Goal: Find specific page/section: Find specific page/section

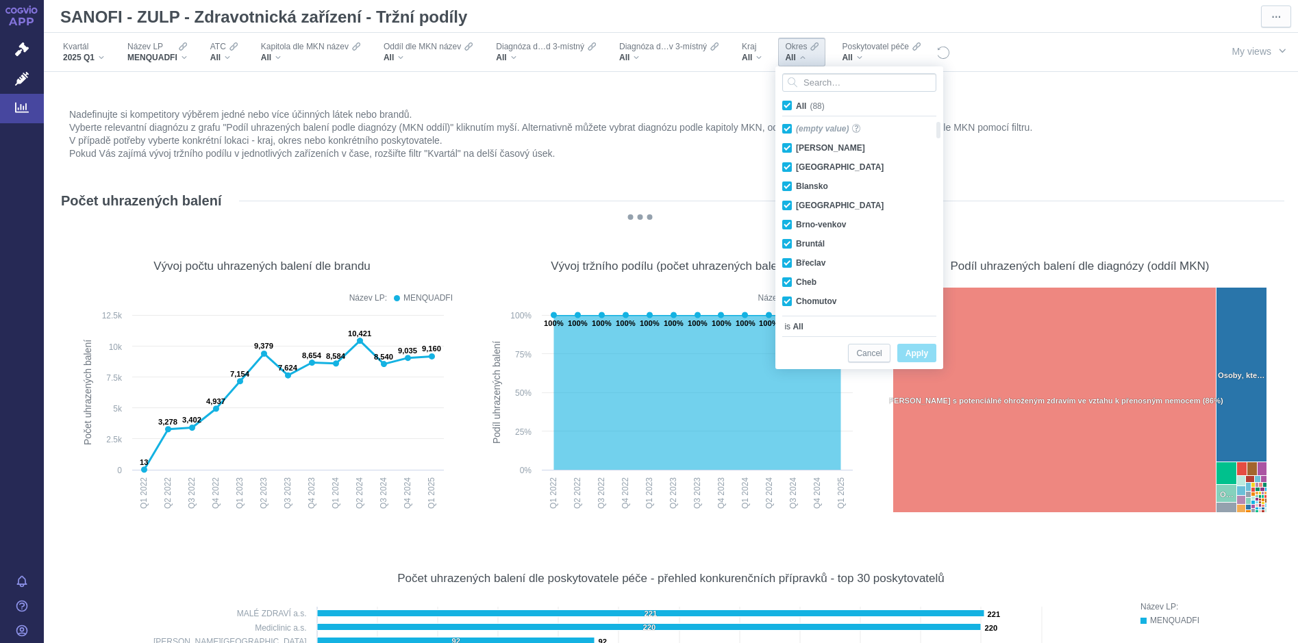
click at [796, 104] on span "All (88)" at bounding box center [810, 106] width 29 height 10
click at [796, 104] on input "All (88)" at bounding box center [800, 103] width 9 height 9
checkbox input "false"
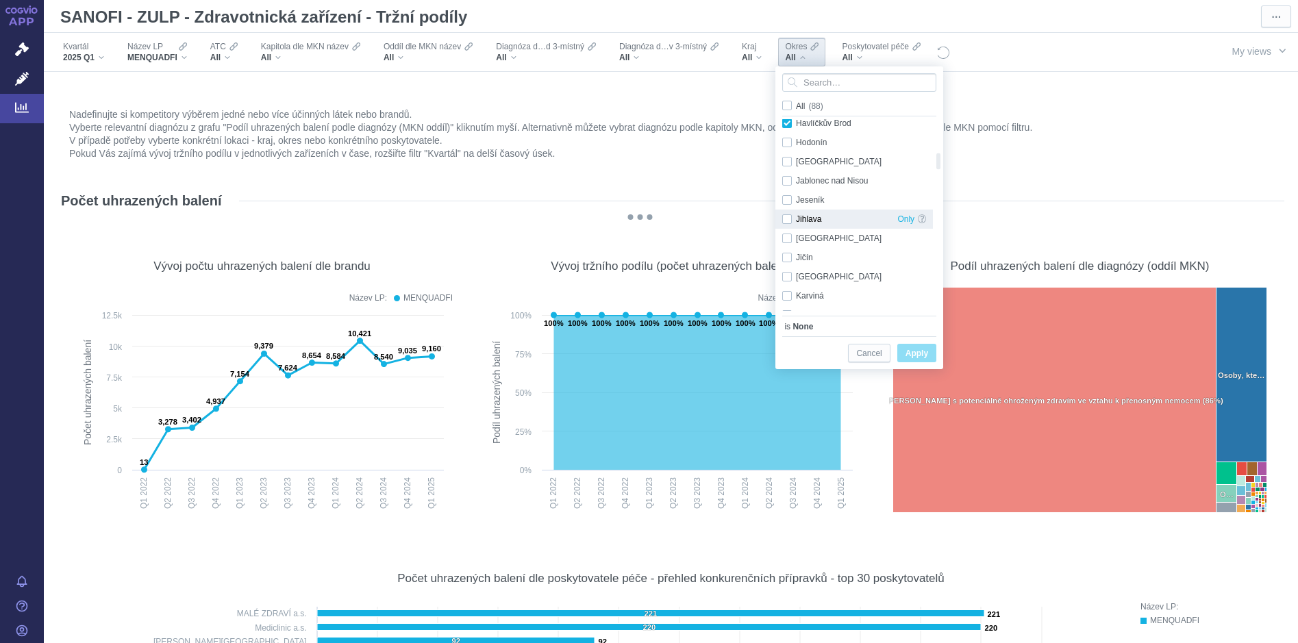
click at [787, 221] on div "Jihlava Only" at bounding box center [855, 219] width 158 height 19
checkbox input "false"
click at [786, 179] on div "Pelhřimov Only" at bounding box center [855, 180] width 158 height 19
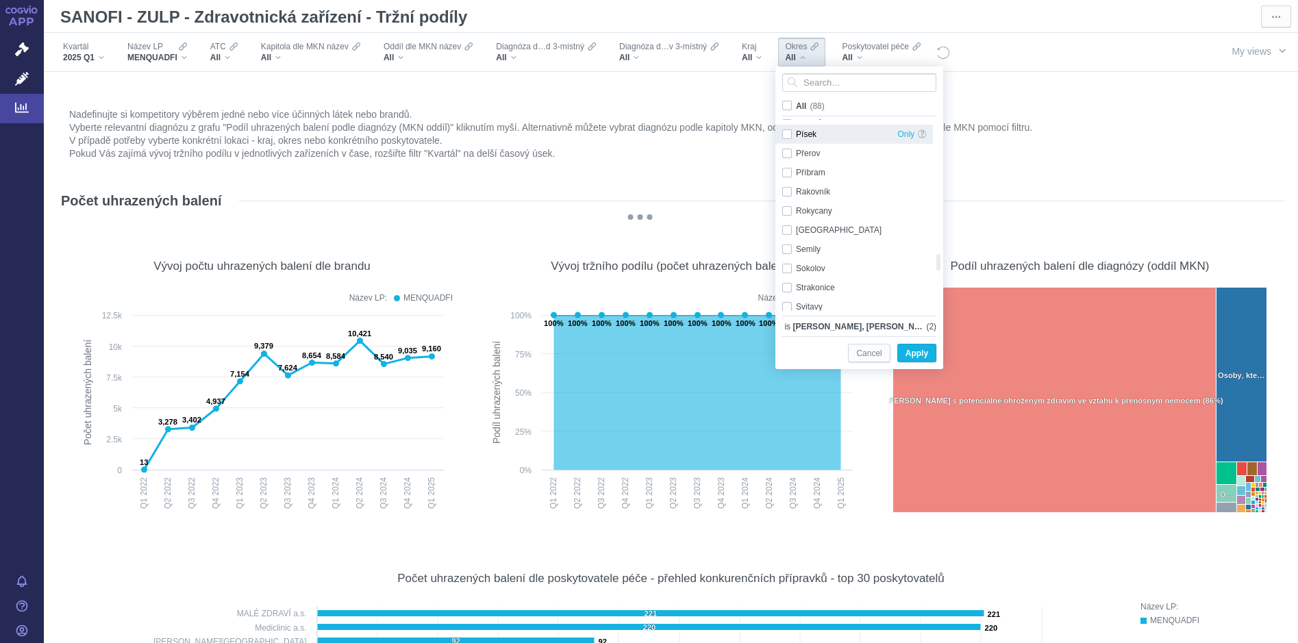
drag, startPoint x: 784, startPoint y: 136, endPoint x: 804, endPoint y: 142, distance: 20.6
click at [785, 136] on div "Písek Only" at bounding box center [855, 134] width 158 height 19
checkbox input "false"
click at [790, 247] on div "Tábor Only" at bounding box center [855, 246] width 158 height 19
click at [789, 269] on div "Třebíč Only" at bounding box center [855, 265] width 158 height 19
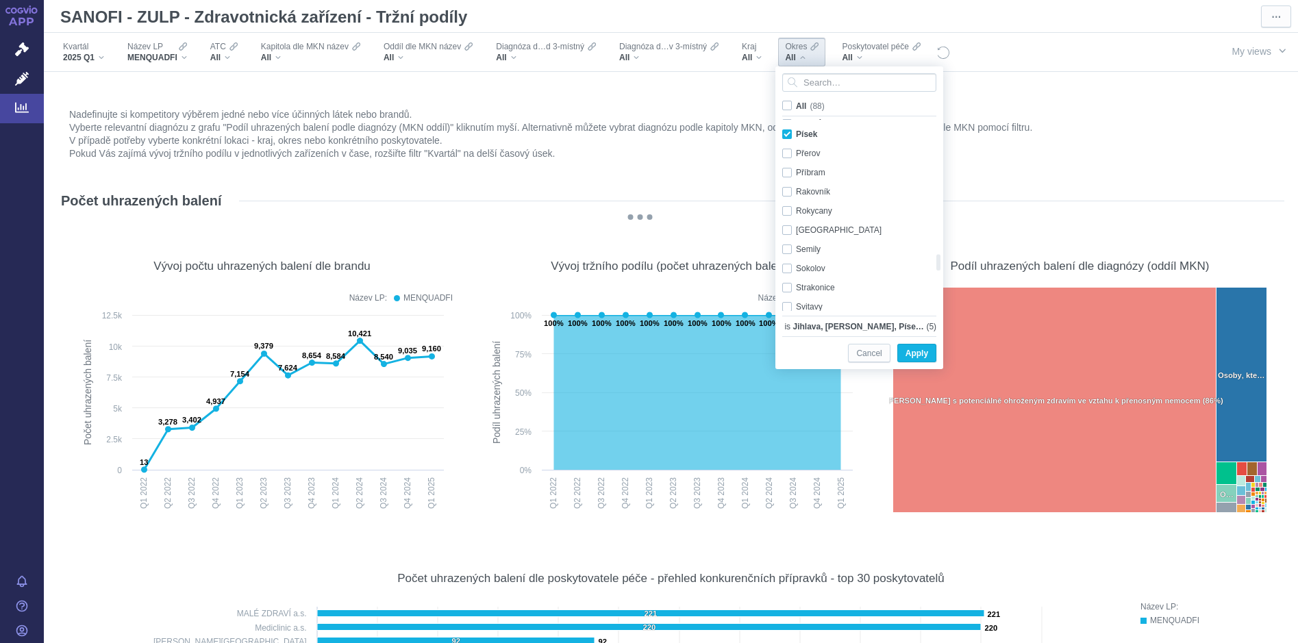
checkbox input "true"
click at [786, 260] on div "Český Krumlov Only" at bounding box center [855, 262] width 158 height 19
click at [788, 242] on div "České Budějovice Only" at bounding box center [855, 243] width 158 height 19
click at [786, 158] on div "Strakonice Only" at bounding box center [855, 161] width 158 height 19
checkbox input "true"
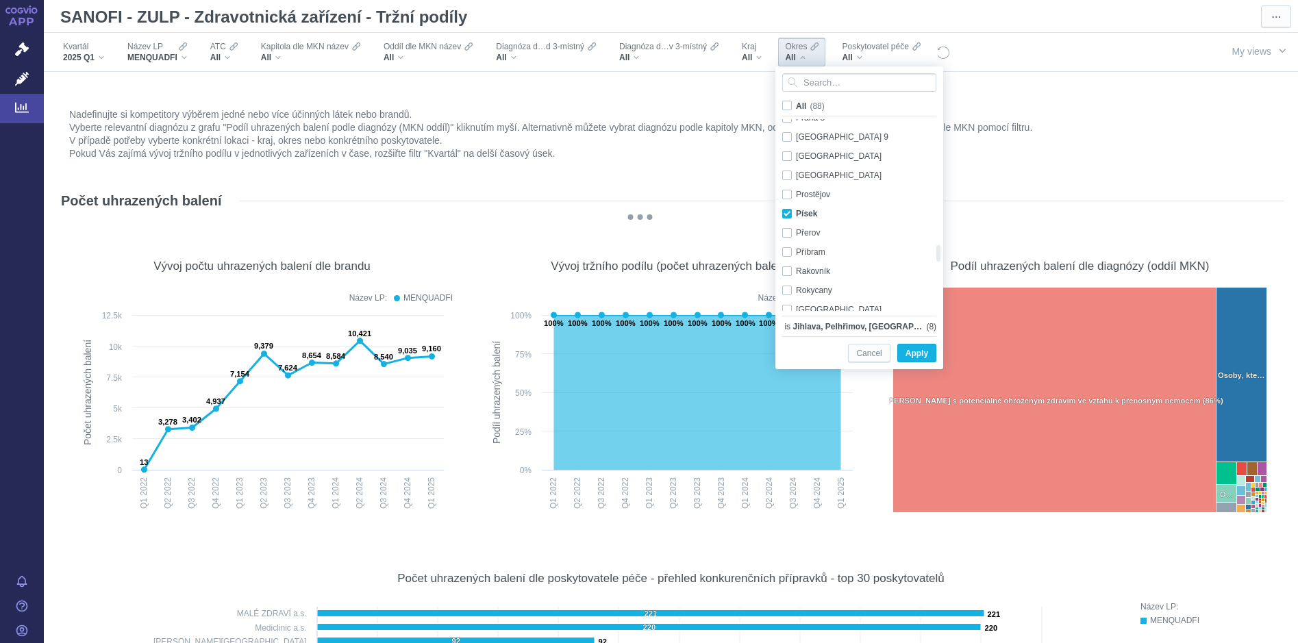
checkbox input "false"
click at [787, 133] on div "Prachatice Only" at bounding box center [855, 131] width 158 height 19
checkbox input "true"
click at [786, 251] on div "Jindřichův Hradec Only" at bounding box center [855, 249] width 158 height 19
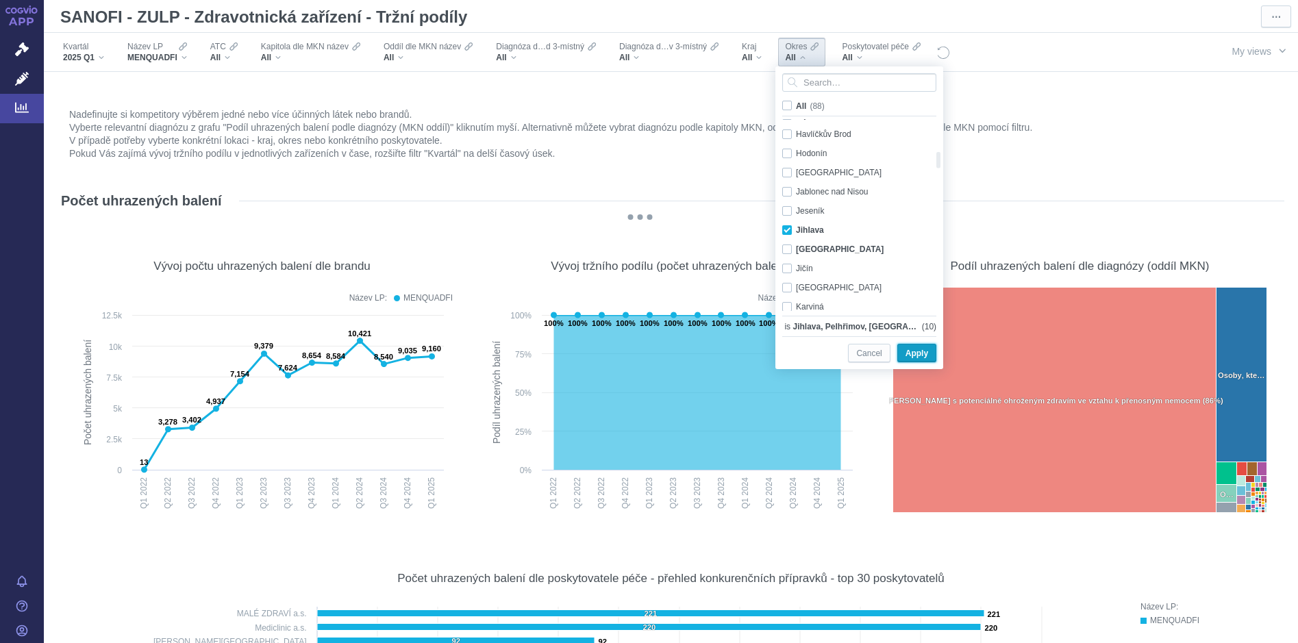
click at [923, 354] on span "Apply" at bounding box center [917, 353] width 23 height 17
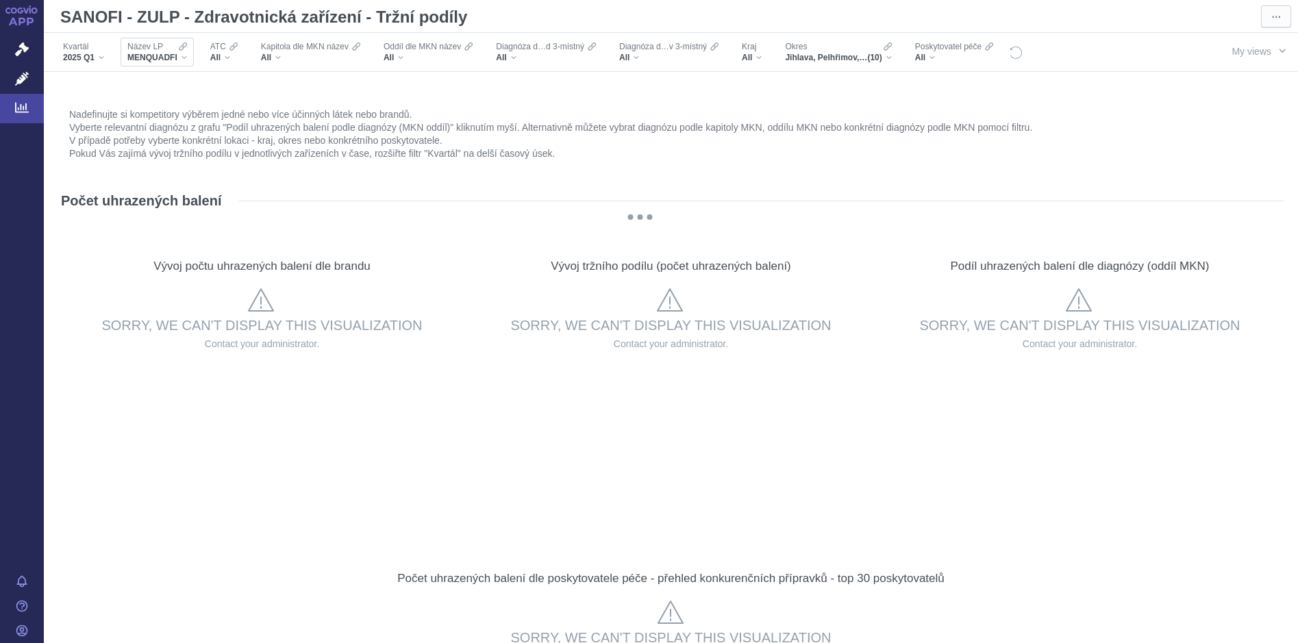
click at [171, 58] on span "MENQUADFI" at bounding box center [152, 57] width 50 height 11
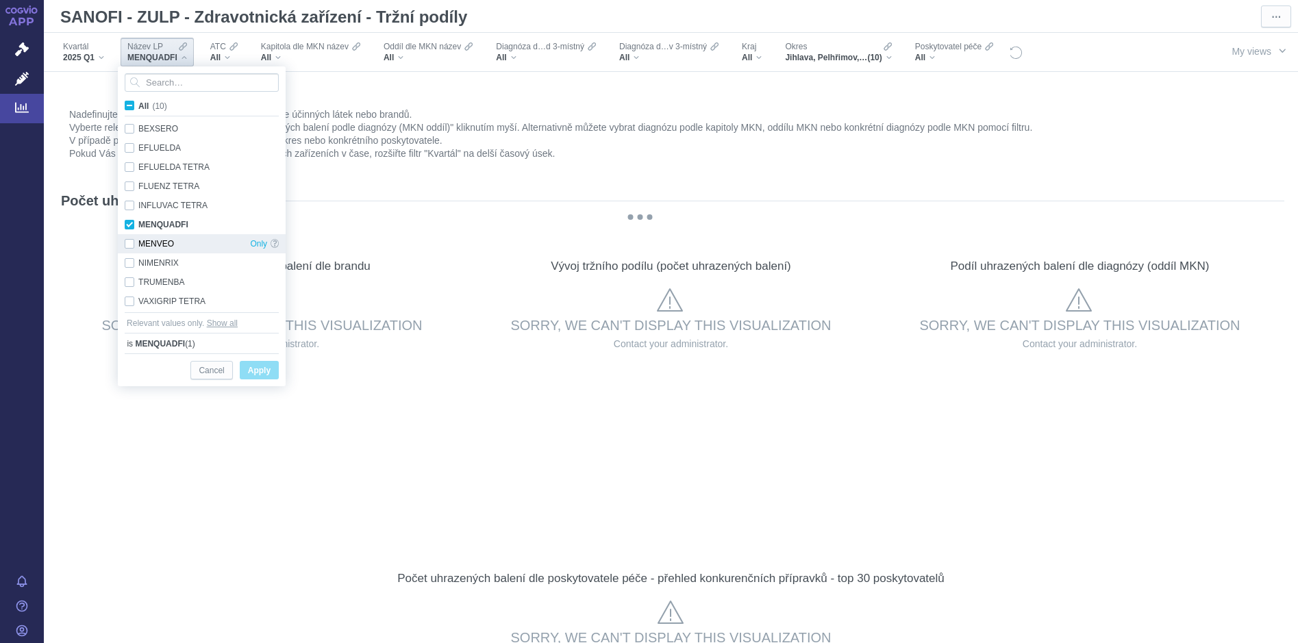
click at [129, 244] on div "MENVEO Only" at bounding box center [202, 243] width 168 height 19
checkbox input "true"
click at [127, 264] on div "NIMENRIX Only" at bounding box center [202, 262] width 168 height 19
checkbox input "true"
click at [260, 372] on span "Apply" at bounding box center [259, 370] width 23 height 17
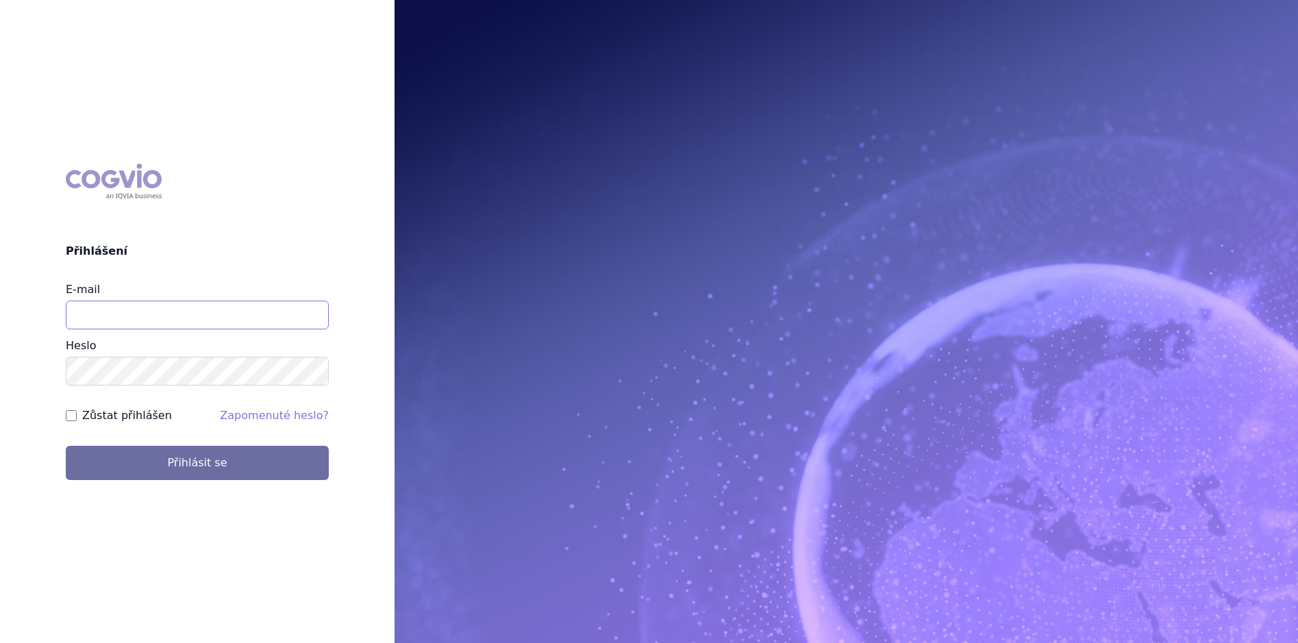
click at [194, 312] on input "E-mail" at bounding box center [197, 315] width 263 height 29
type input "[PERSON_NAME][EMAIL_ADDRESS][DOMAIN_NAME]"
click at [66, 446] on button "Přihlásit se" at bounding box center [197, 463] width 263 height 34
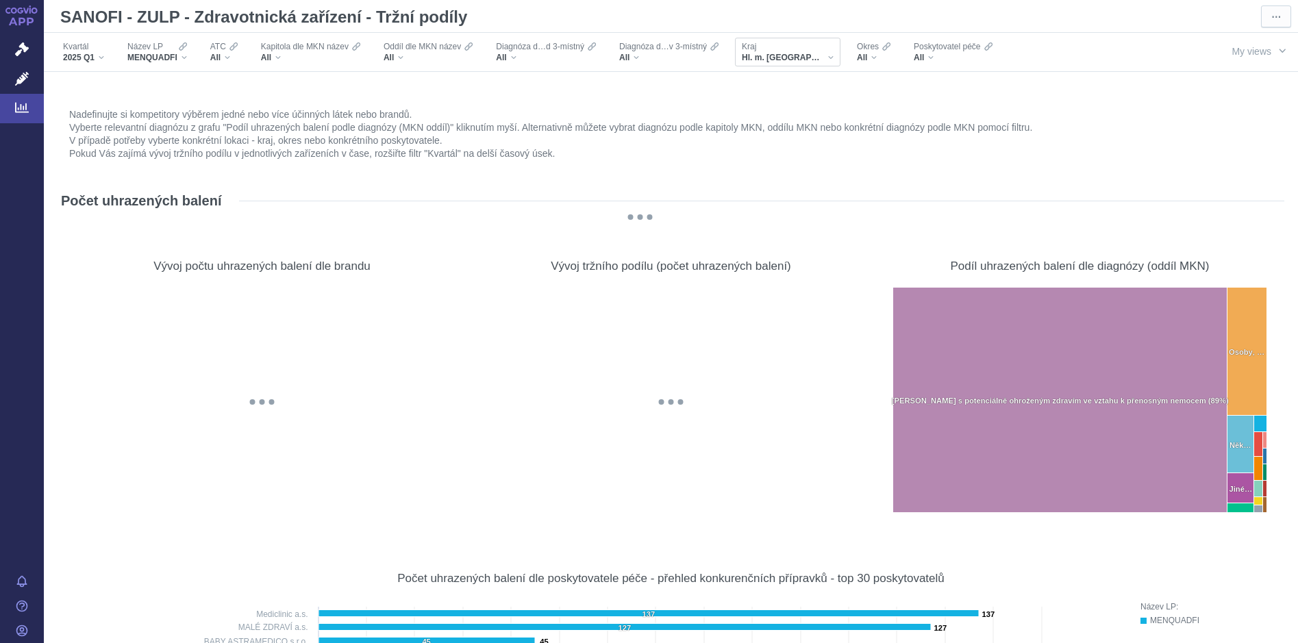
click at [793, 60] on div "Hl. m. [GEOGRAPHIC_DATA]" at bounding box center [788, 57] width 92 height 11
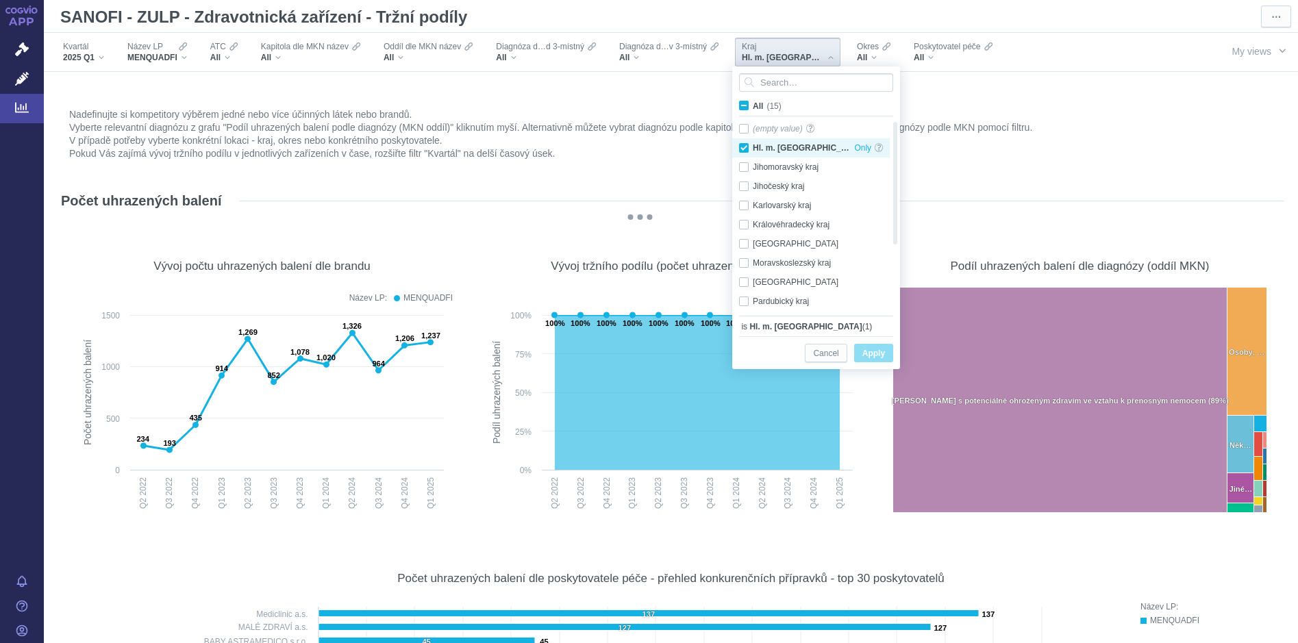
click at [745, 147] on div "Hl. m. Praha Only" at bounding box center [811, 147] width 158 height 19
checkbox input "false"
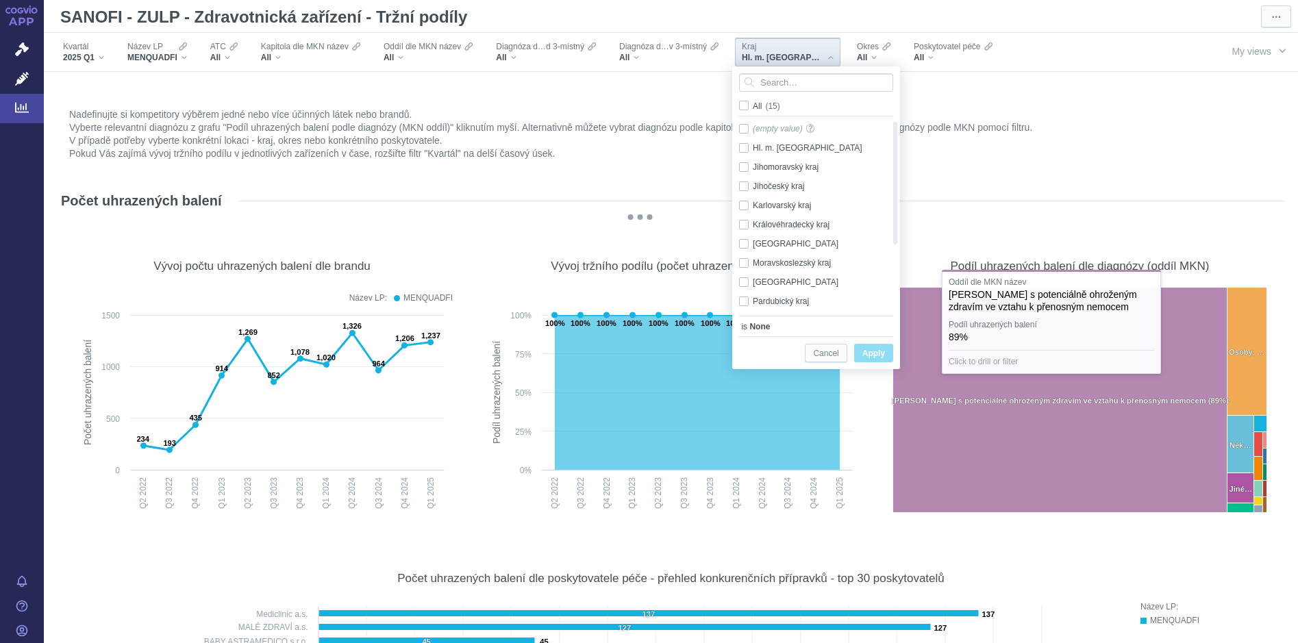
click at [873, 355] on span "Apply" at bounding box center [874, 353] width 23 height 17
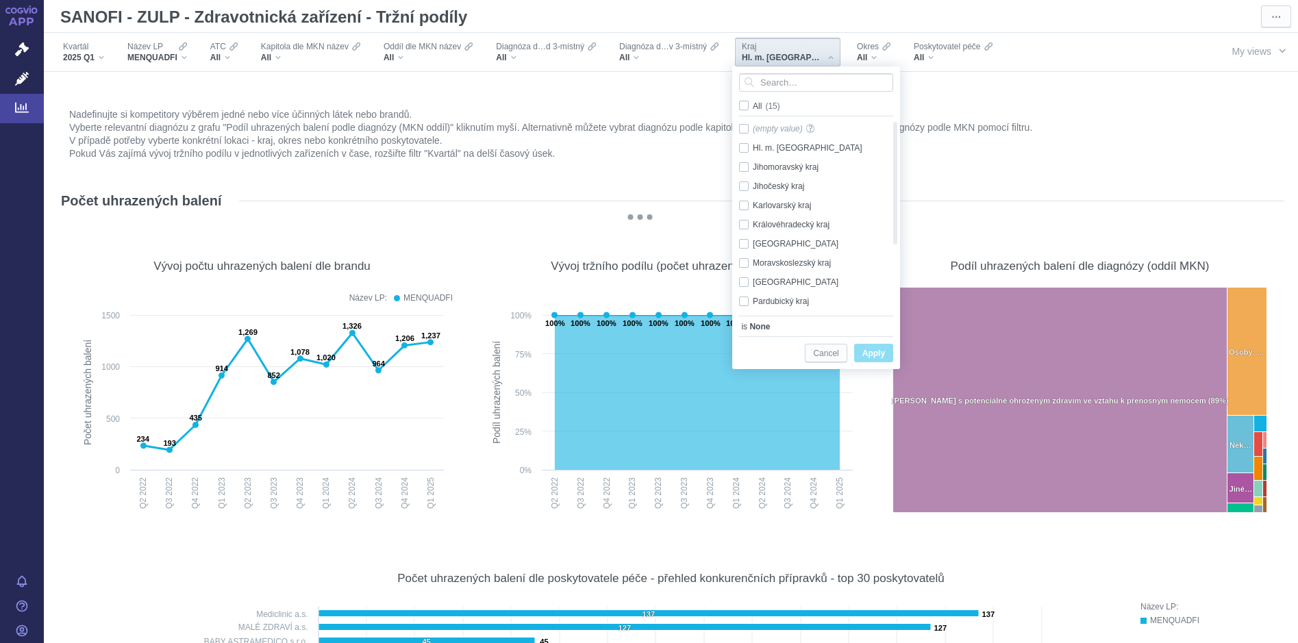
click at [882, 357] on span "Apply" at bounding box center [874, 353] width 23 height 17
click at [753, 106] on span "All (15)" at bounding box center [766, 106] width 27 height 10
click at [753, 106] on input "All (15)" at bounding box center [757, 103] width 9 height 9
checkbox input "true"
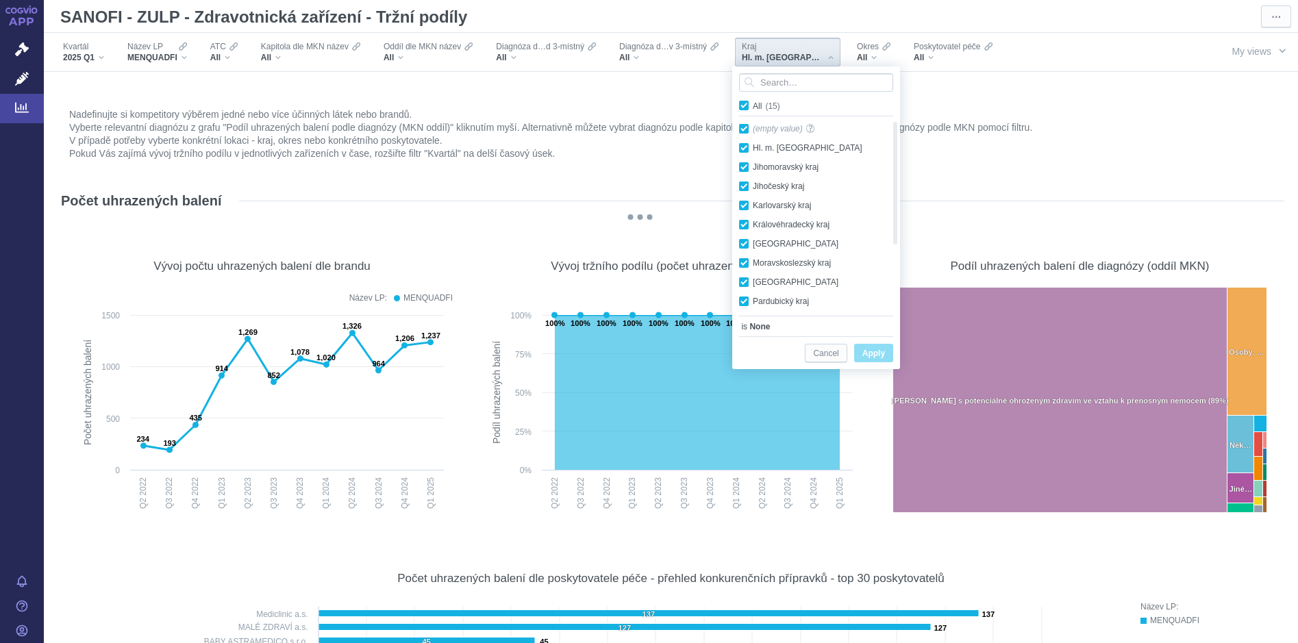
checkbox input "true"
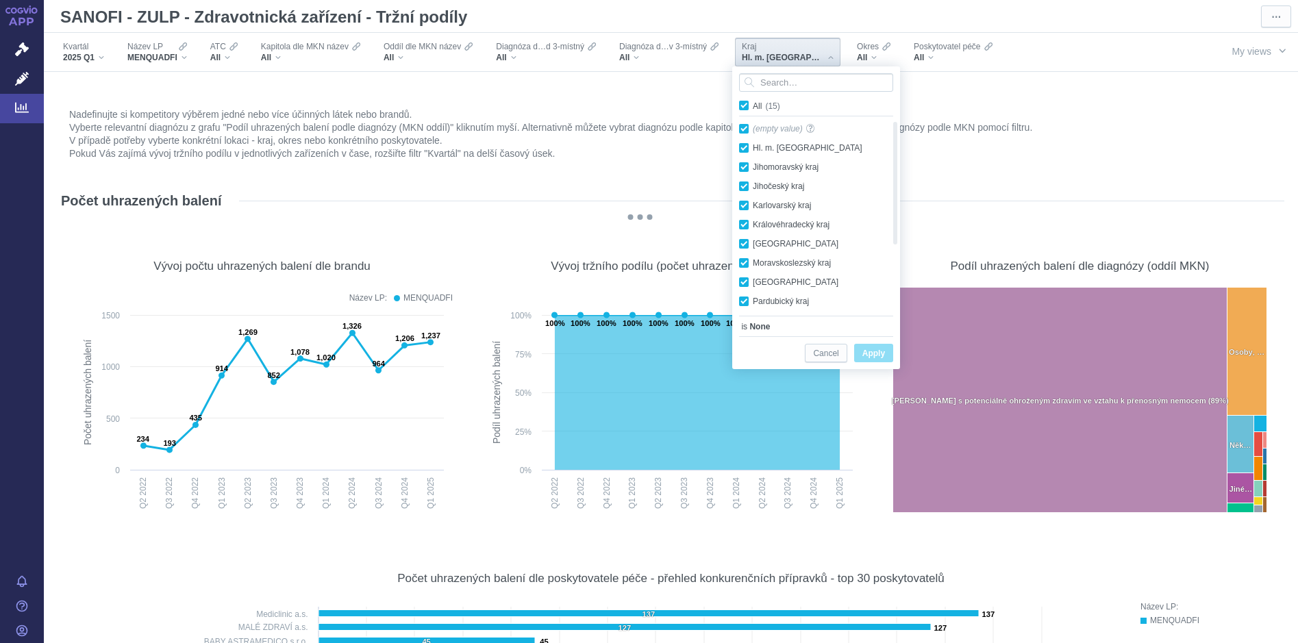
checkbox input "true"
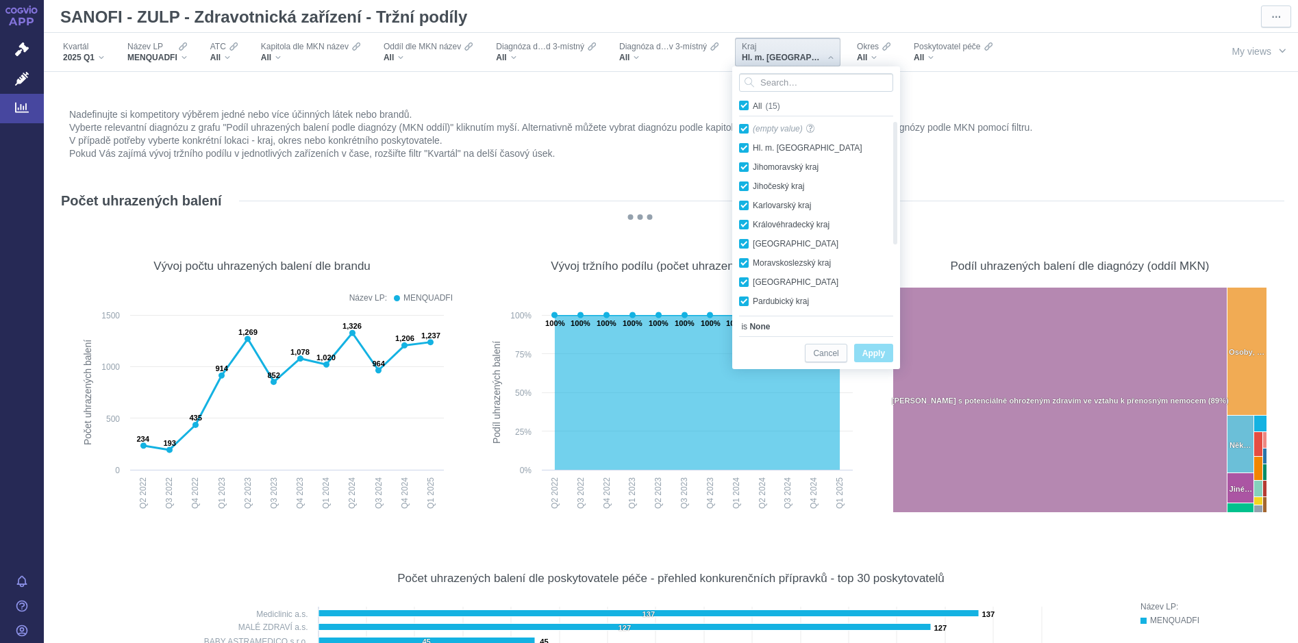
checkbox input "true"
click at [887, 362] on button "Apply" at bounding box center [873, 353] width 39 height 18
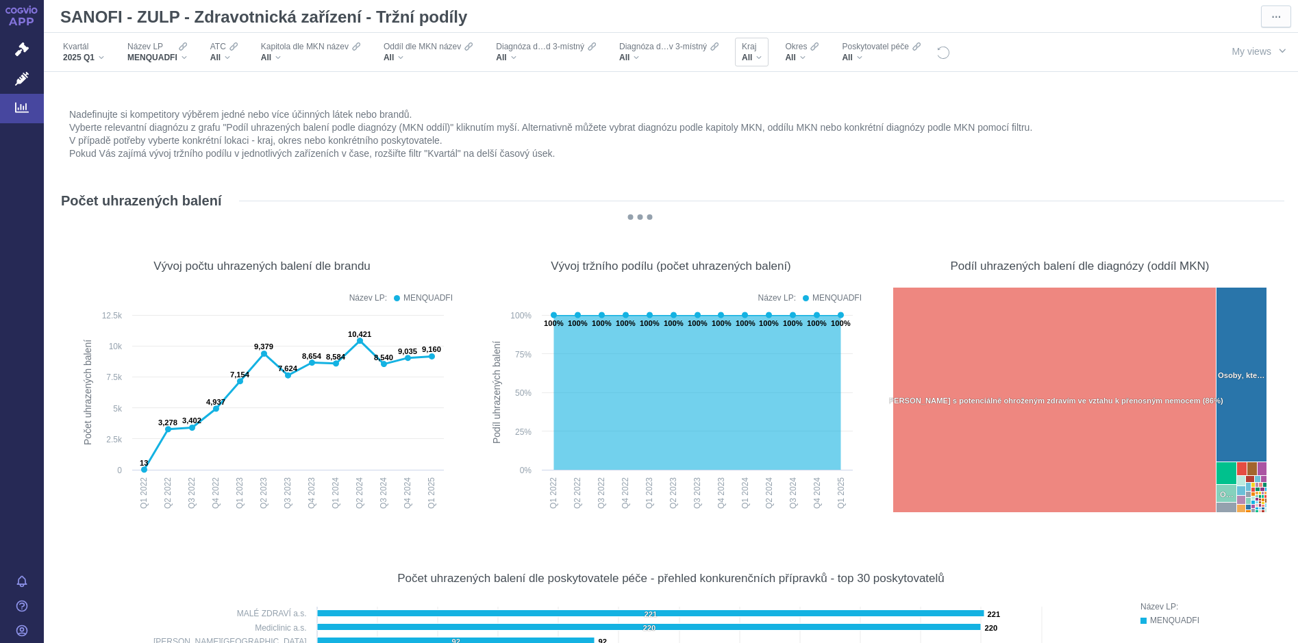
click at [757, 55] on div "All" at bounding box center [752, 57] width 20 height 11
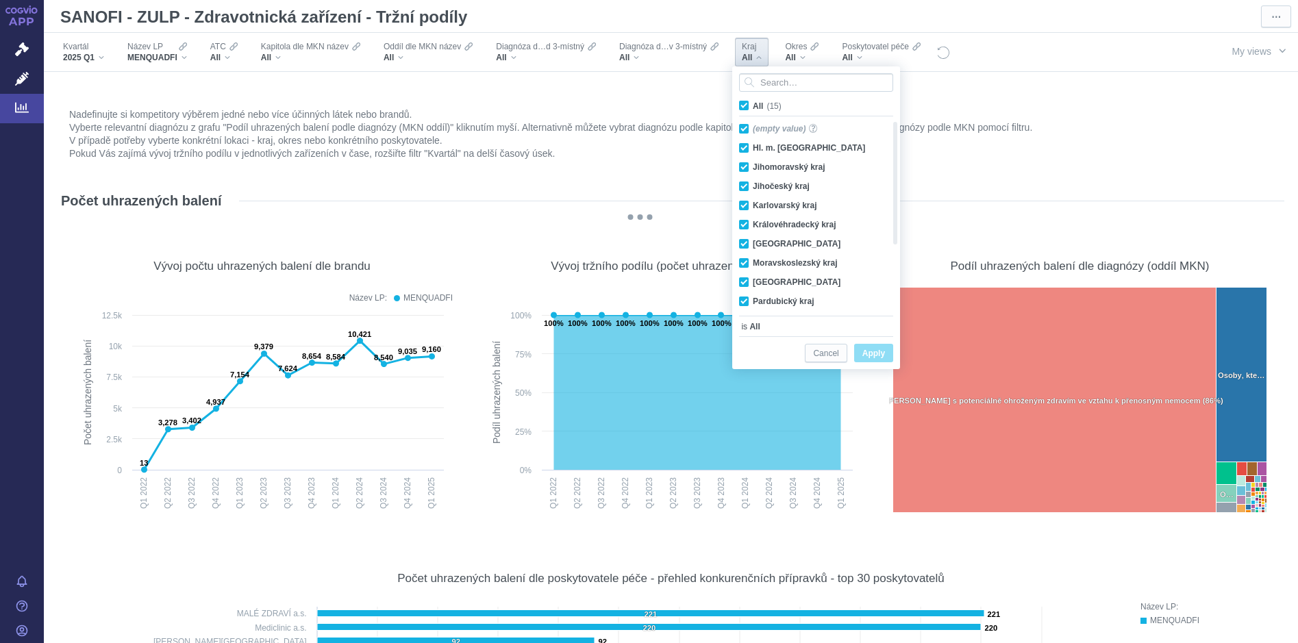
click at [753, 105] on span "All (15)" at bounding box center [767, 106] width 29 height 10
click at [753, 105] on input "All (15)" at bounding box center [757, 103] width 9 height 9
checkbox input "false"
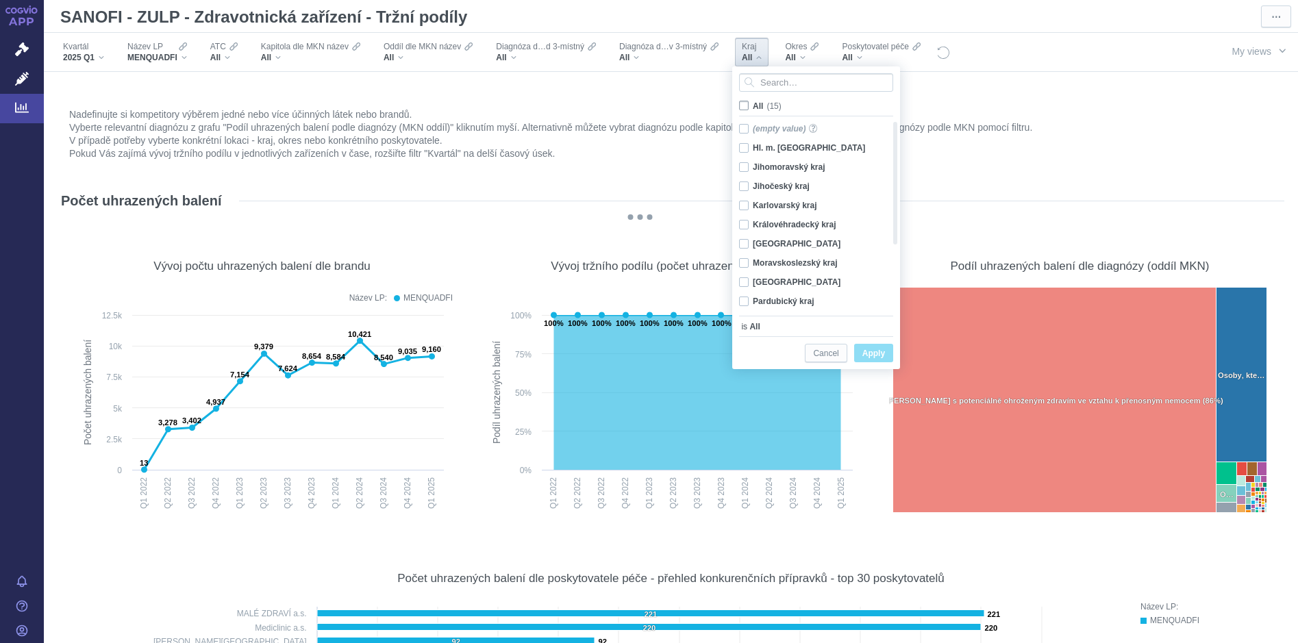
checkbox input "false"
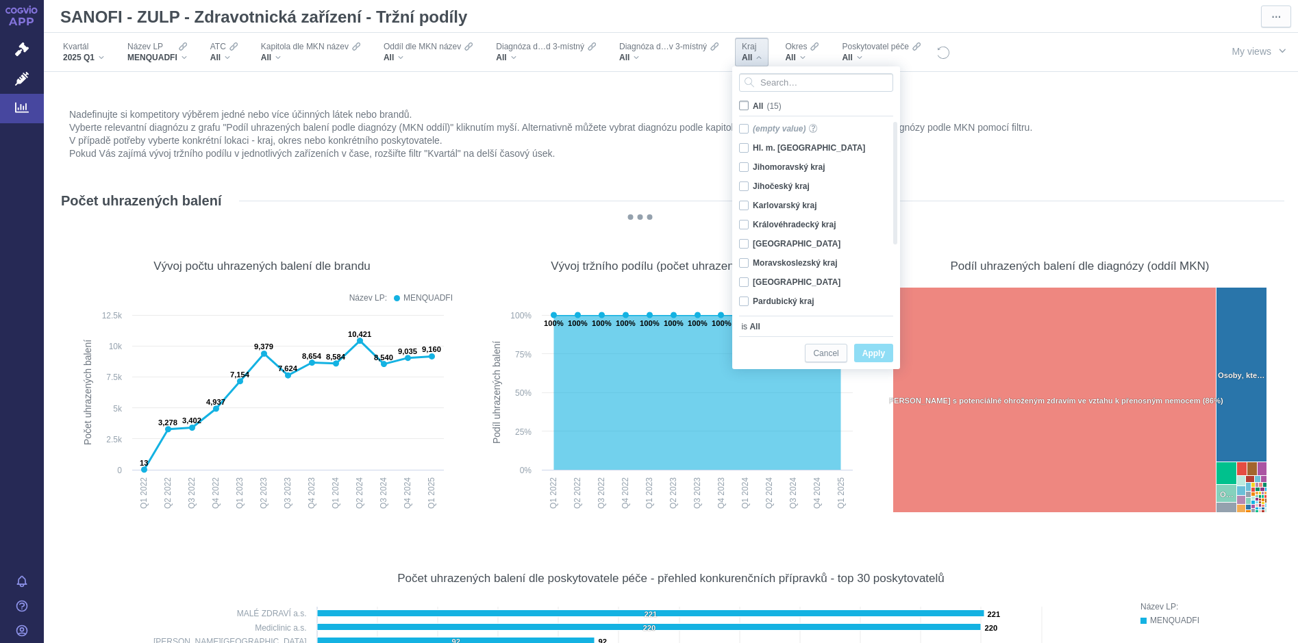
checkbox input "false"
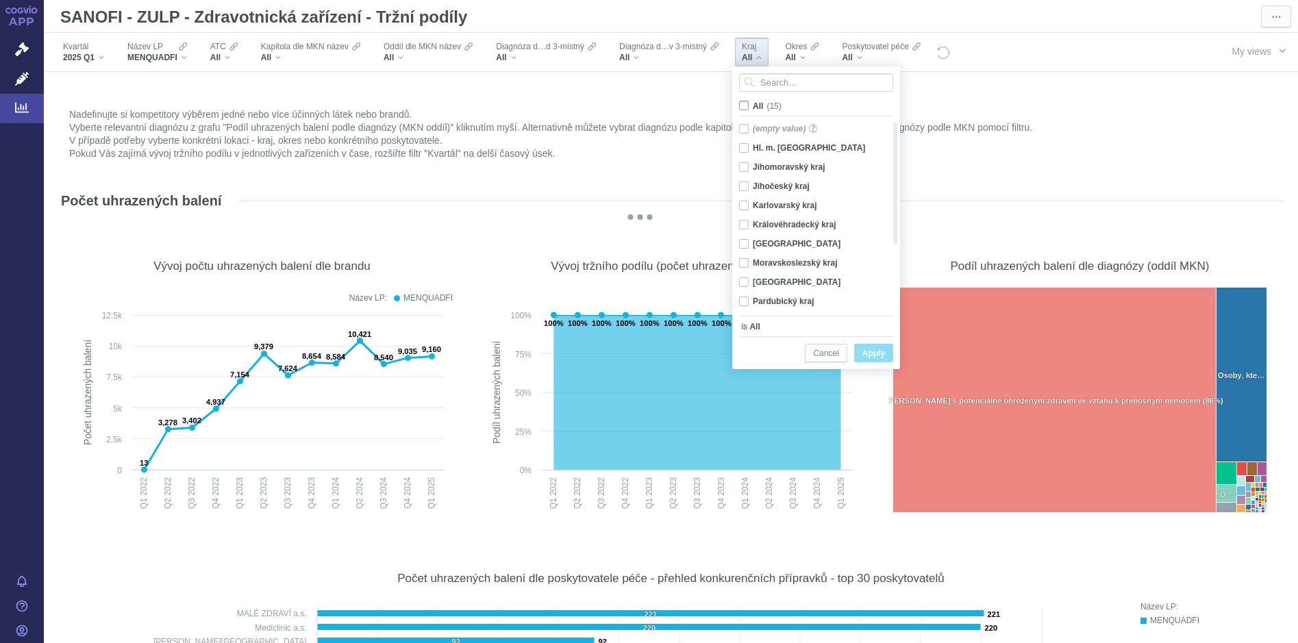
checkbox input "false"
click at [743, 184] on div "Jihočeský kraj Only" at bounding box center [811, 186] width 158 height 19
checkbox input "true"
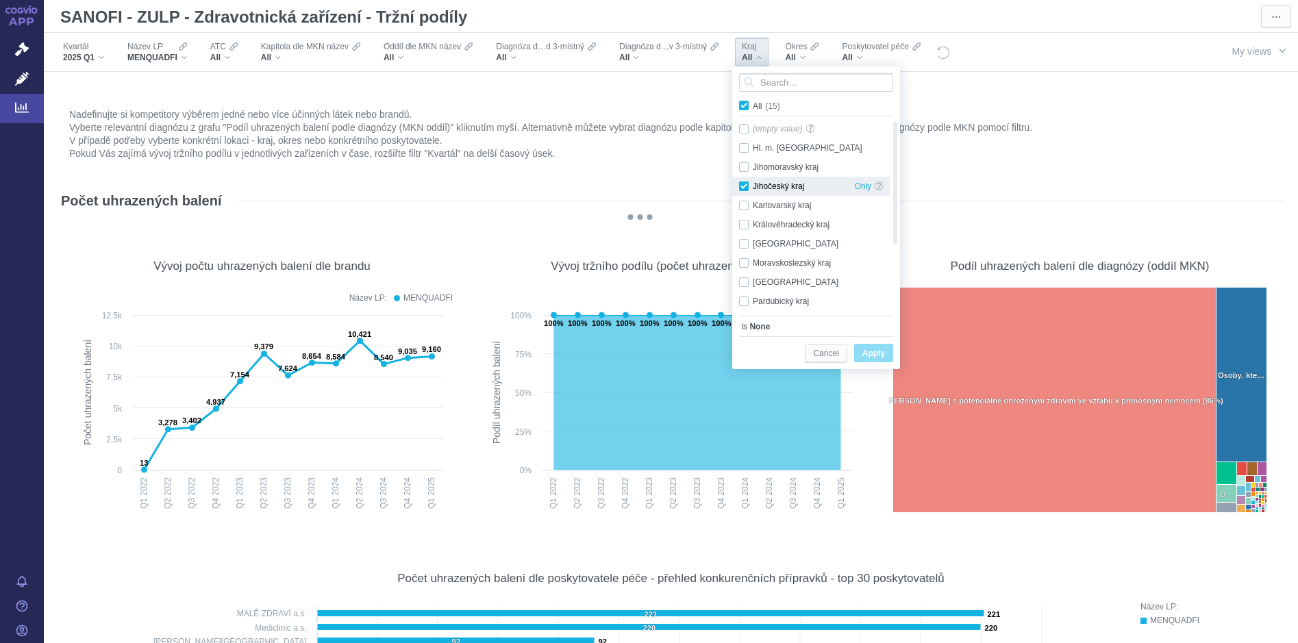
checkbox input "true"
drag, startPoint x: 871, startPoint y: 354, endPoint x: 726, endPoint y: 131, distance: 266.2
click at [872, 354] on span "Apply" at bounding box center [874, 353] width 23 height 17
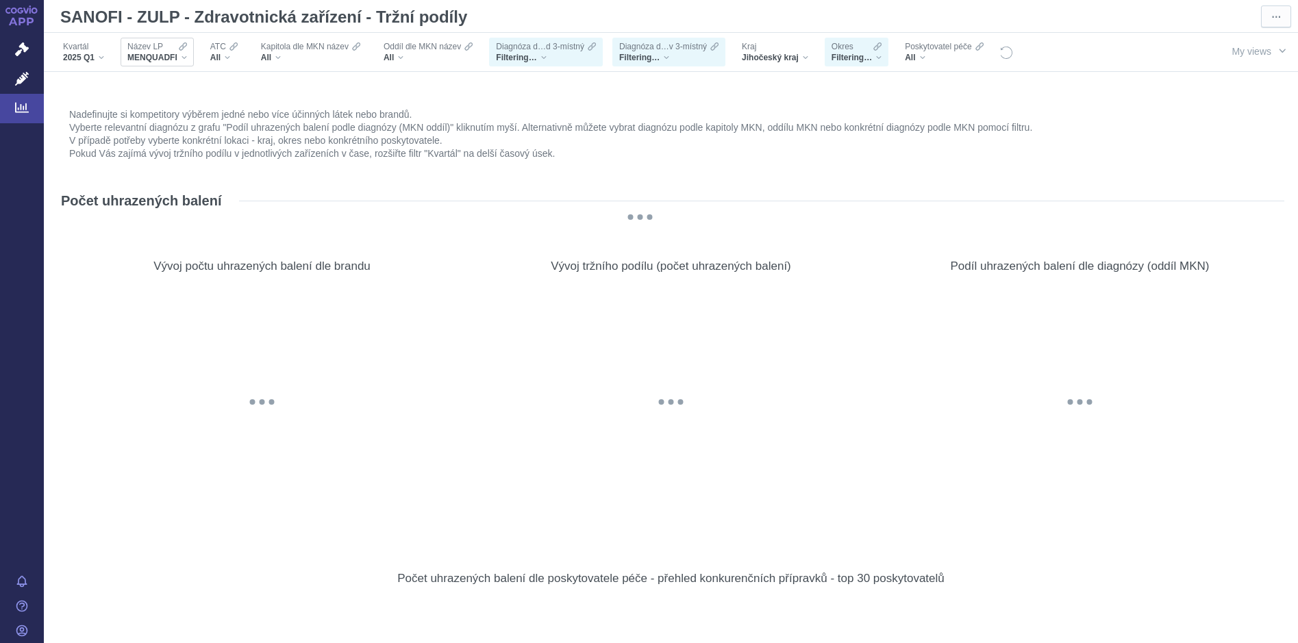
click at [184, 52] on div "MENQUADFI" at bounding box center [157, 57] width 60 height 11
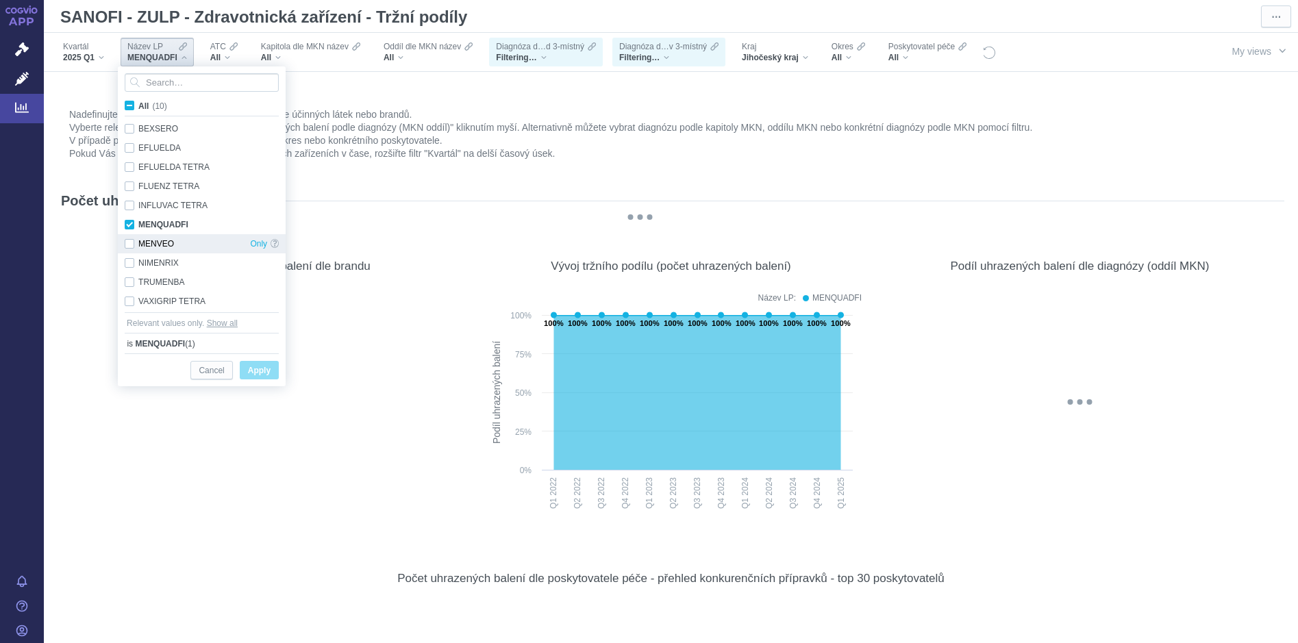
drag, startPoint x: 129, startPoint y: 242, endPoint x: 126, endPoint y: 251, distance: 9.5
click at [129, 242] on div "MENVEO Only" at bounding box center [202, 243] width 168 height 19
checkbox input "true"
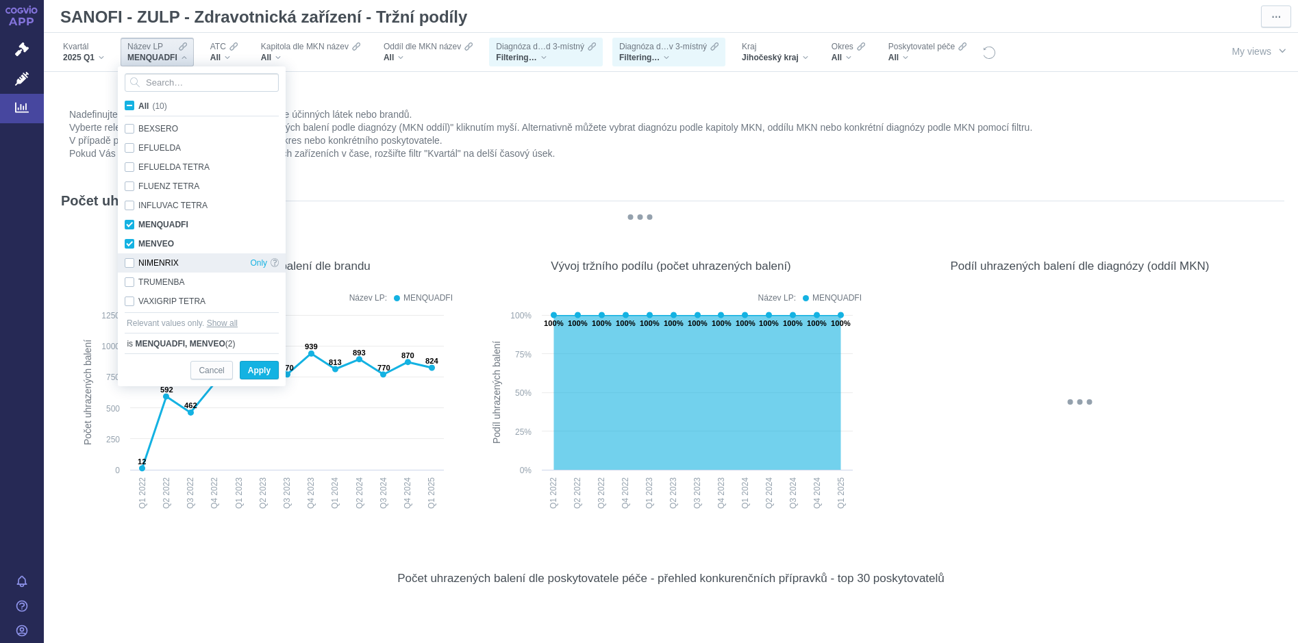
click at [127, 262] on div "NIMENRIX Only" at bounding box center [202, 262] width 168 height 19
checkbox input "true"
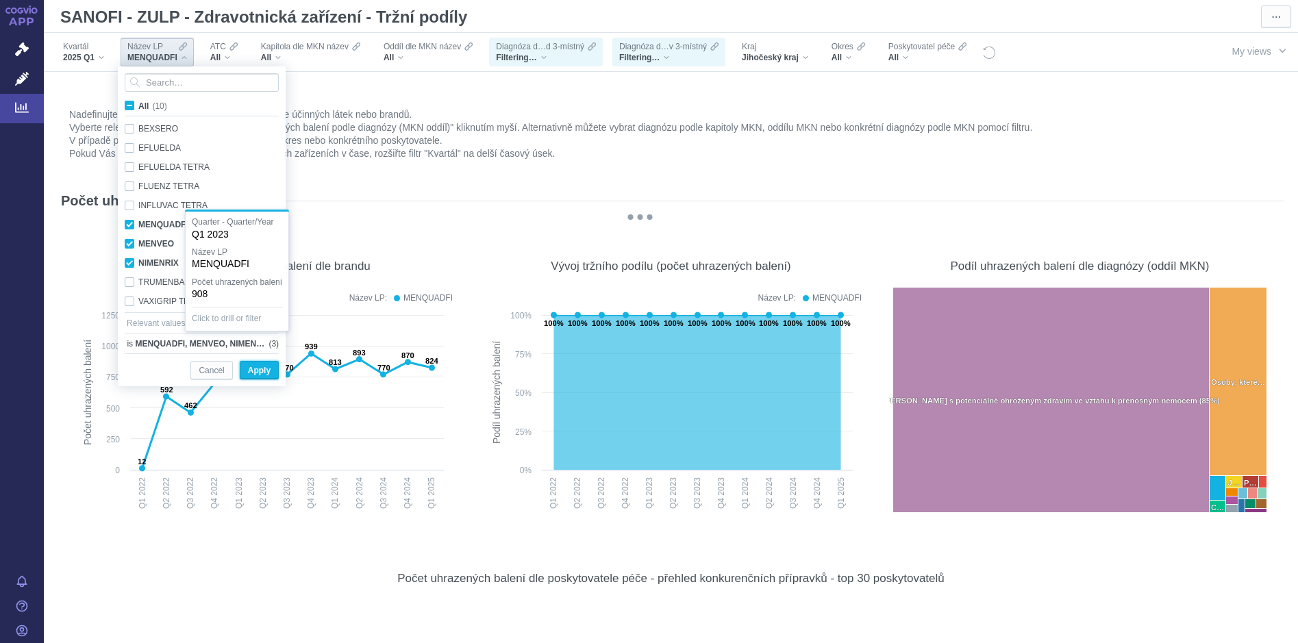
click at [262, 367] on span "Apply" at bounding box center [259, 370] width 23 height 17
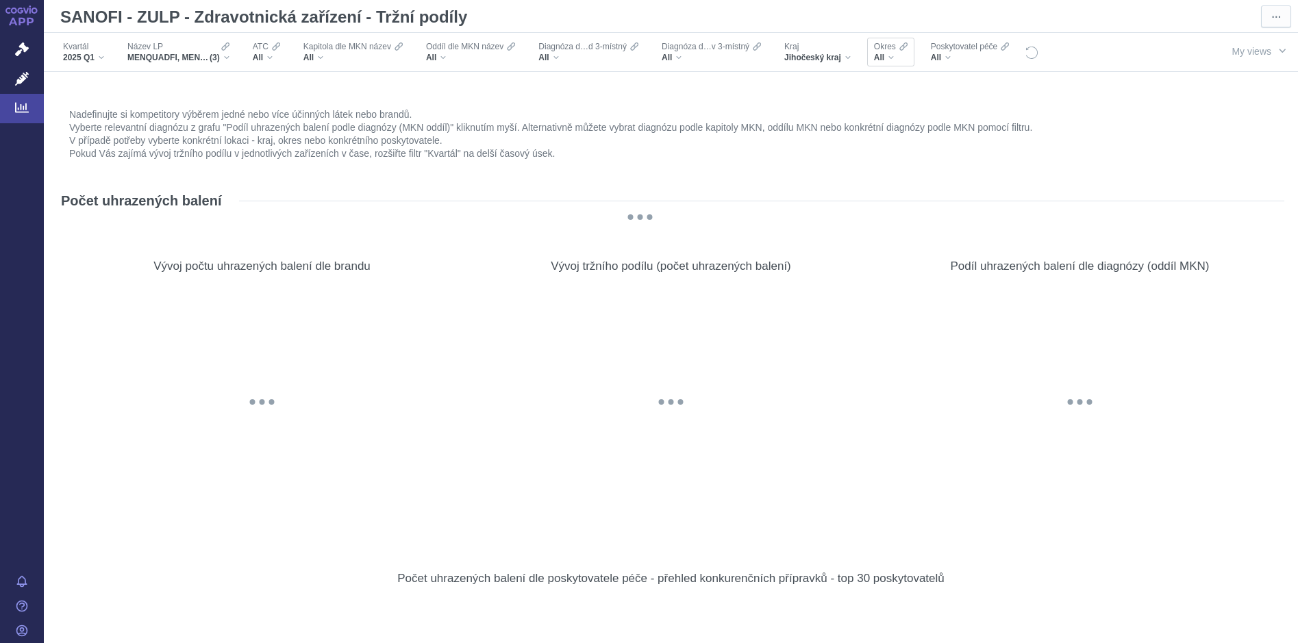
click at [891, 55] on div "All" at bounding box center [891, 57] width 34 height 11
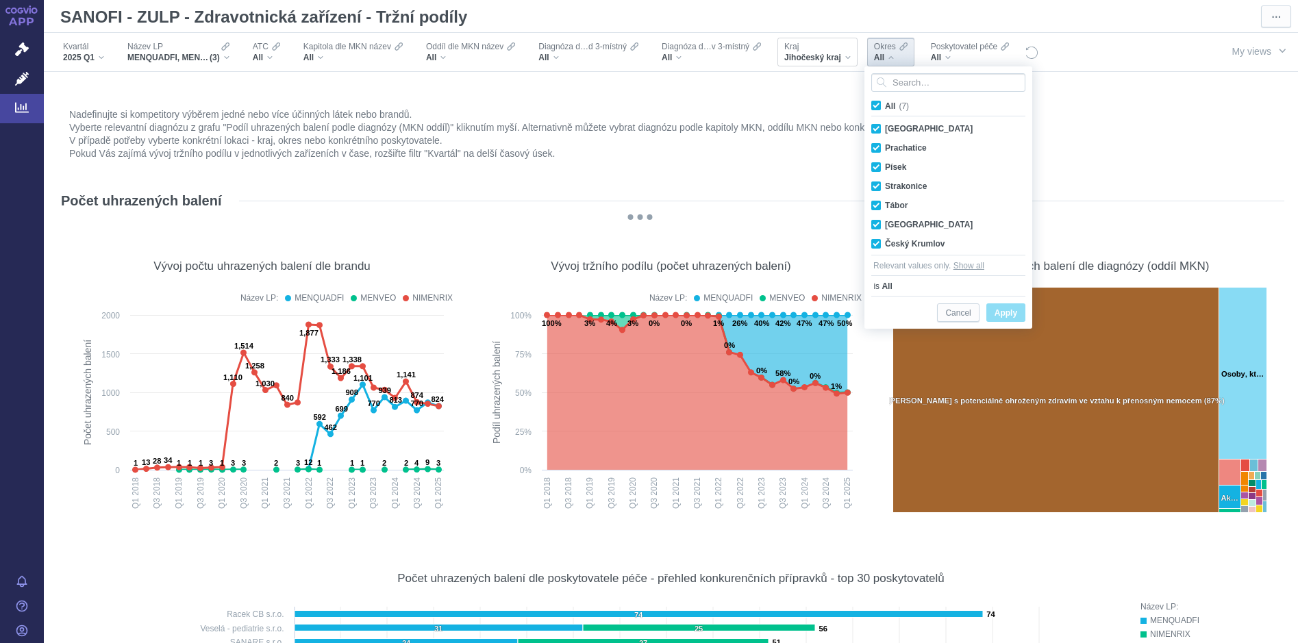
click at [844, 55] on div "Jihočeský kraj" at bounding box center [817, 57] width 66 height 11
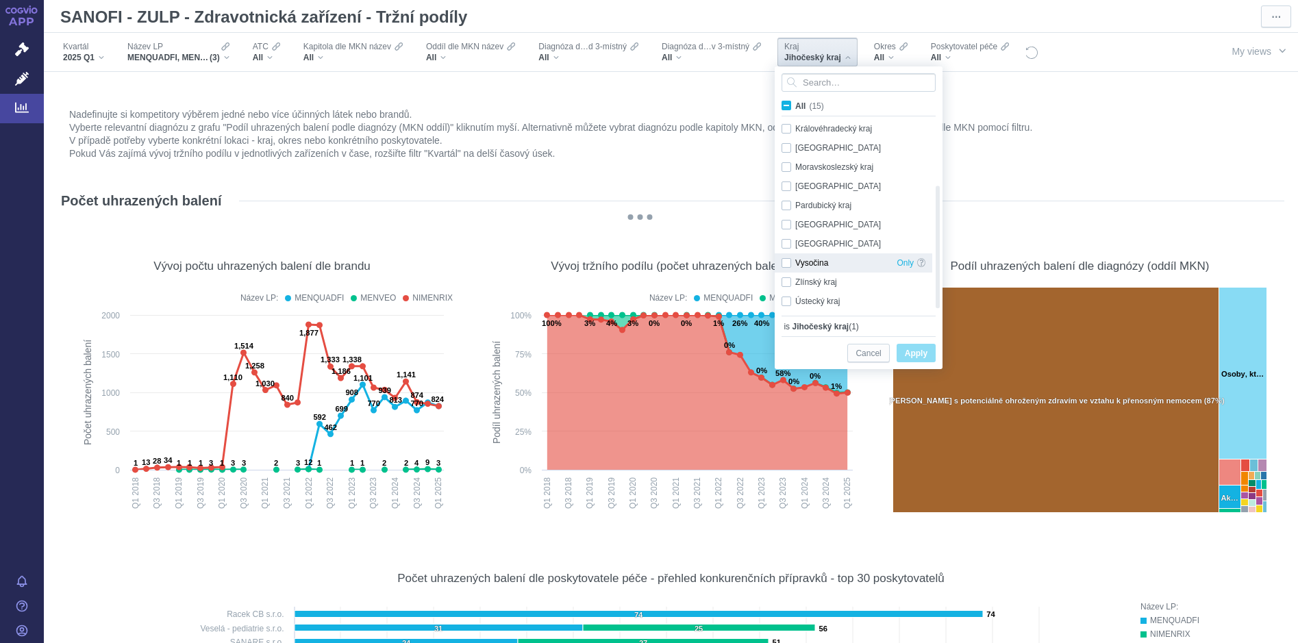
click at [786, 263] on div "Vysočina Only" at bounding box center [854, 262] width 158 height 19
checkbox input "true"
click at [915, 353] on span "Apply" at bounding box center [916, 353] width 23 height 17
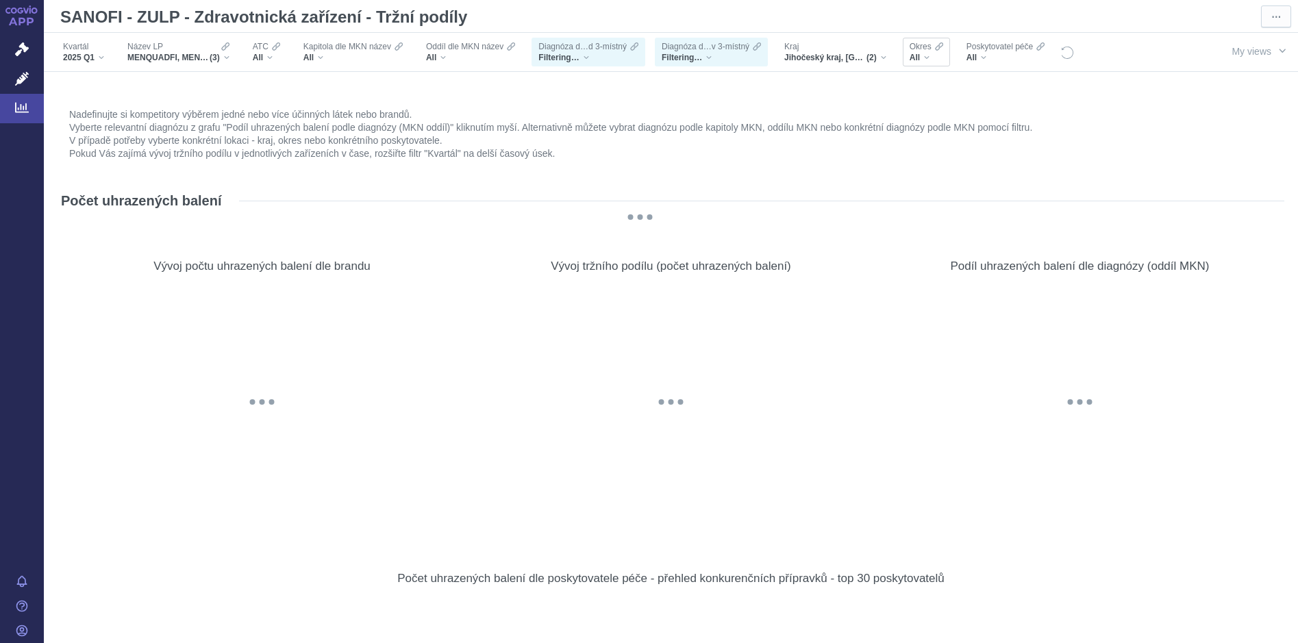
click at [924, 53] on div "All" at bounding box center [927, 57] width 34 height 11
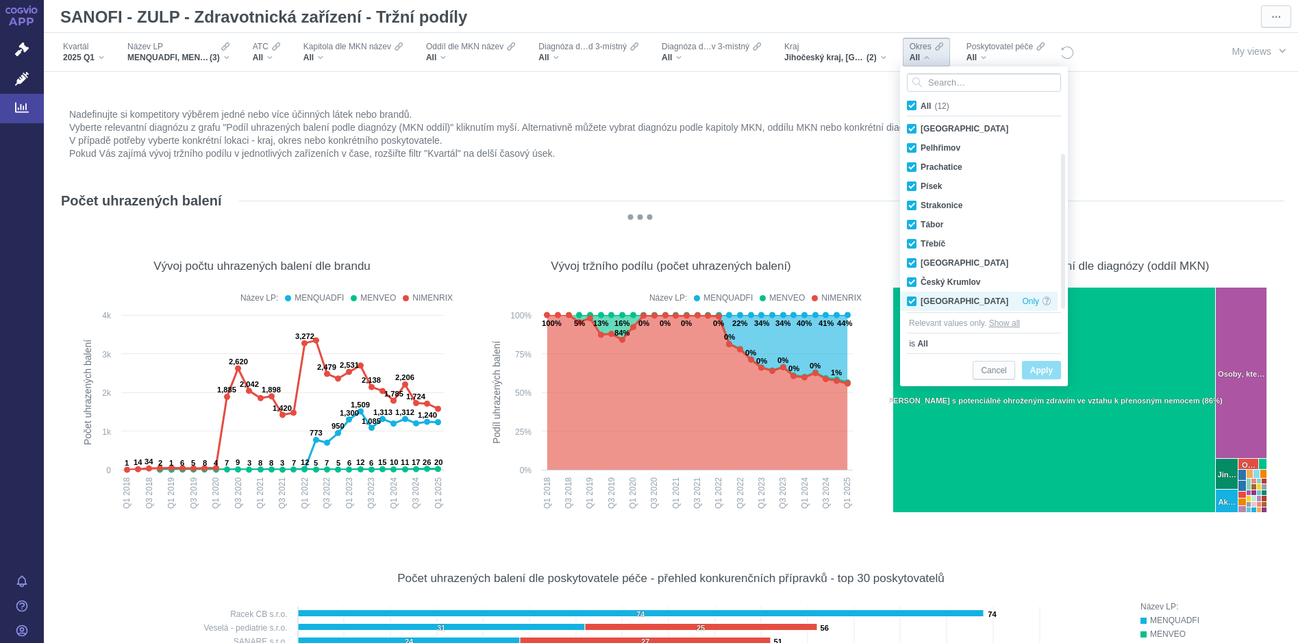
click at [911, 301] on div "Žďár nad Sázavou Only" at bounding box center [979, 301] width 158 height 19
checkbox input "false"
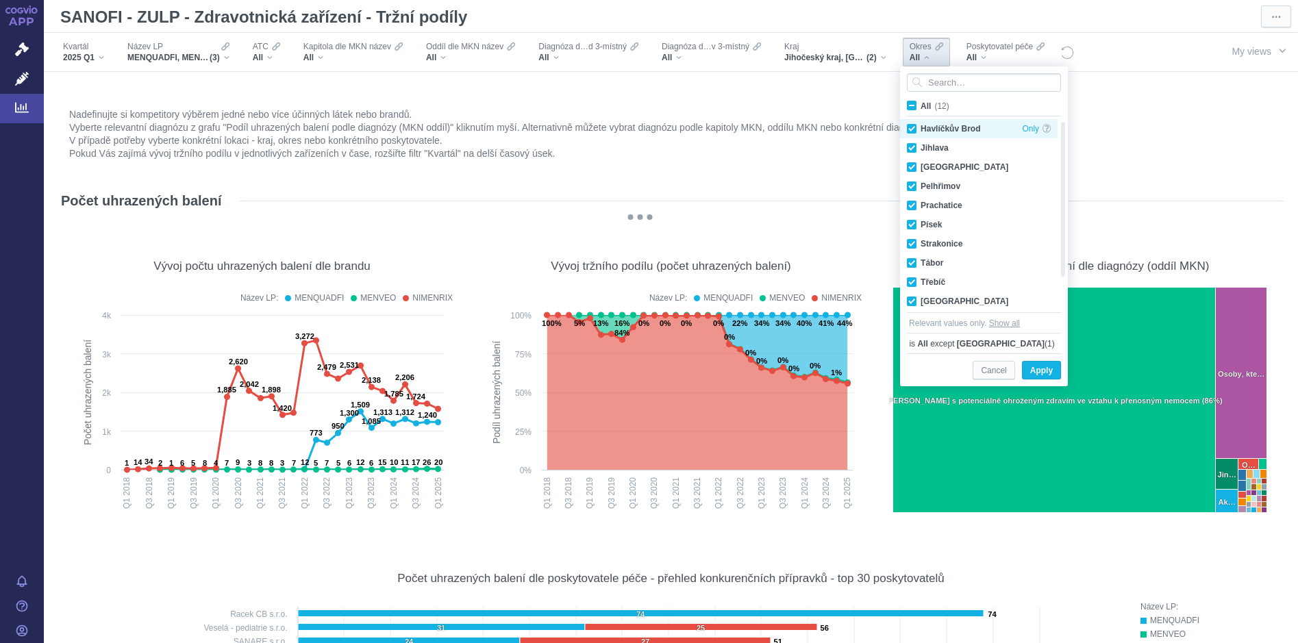
click at [910, 129] on div "Havlíčkův Brod Only" at bounding box center [979, 128] width 158 height 19
checkbox input "false"
drag, startPoint x: 1045, startPoint y: 372, endPoint x: 1199, endPoint y: 116, distance: 298.4
click at [1045, 372] on span "Apply" at bounding box center [1041, 370] width 23 height 17
